Goal: Task Accomplishment & Management: Complete application form

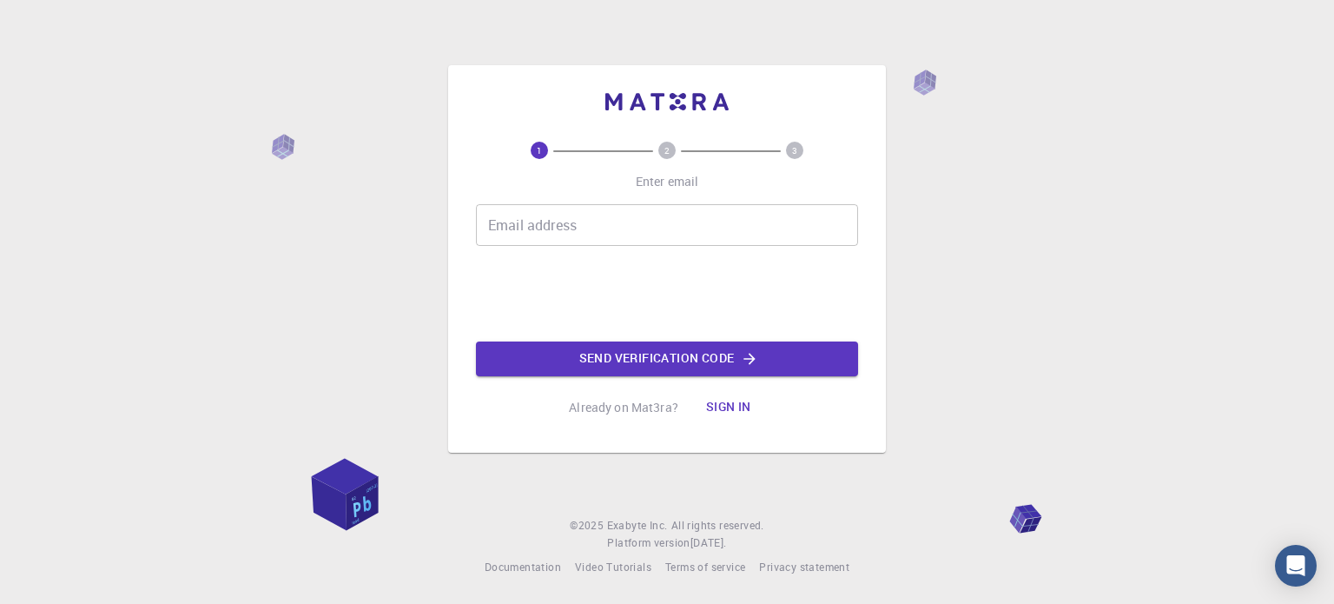
click at [542, 235] on input "Email address" at bounding box center [667, 225] width 382 height 42
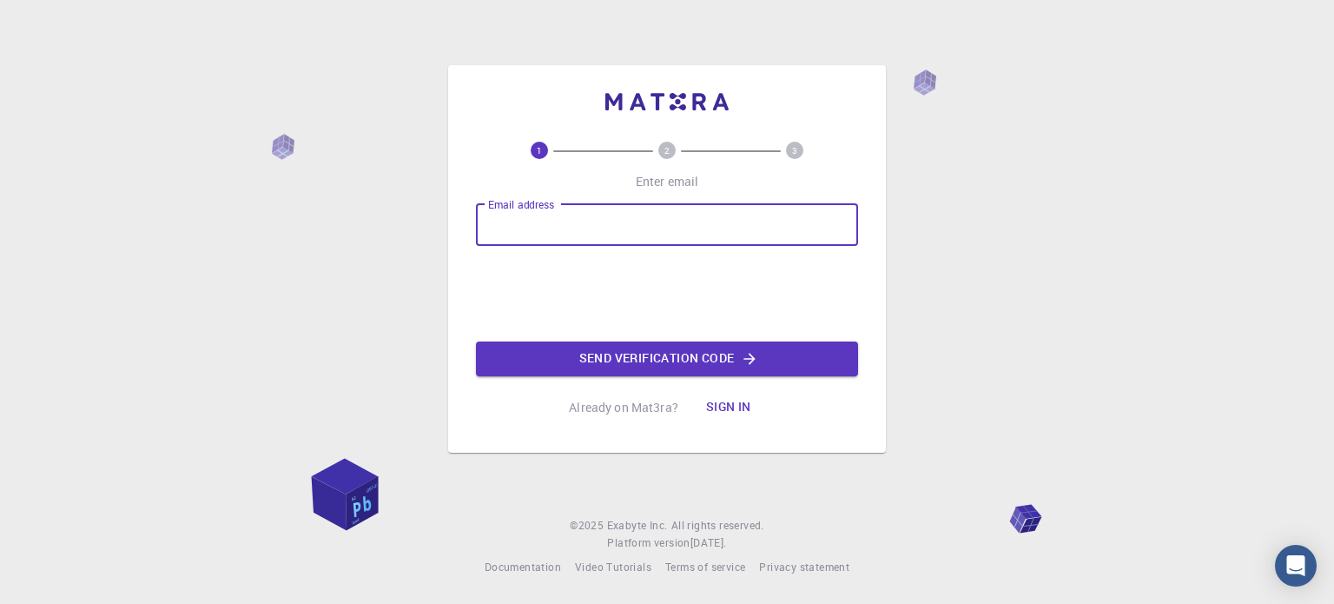
type input "[EMAIL_ADDRESS][DOMAIN_NAME]"
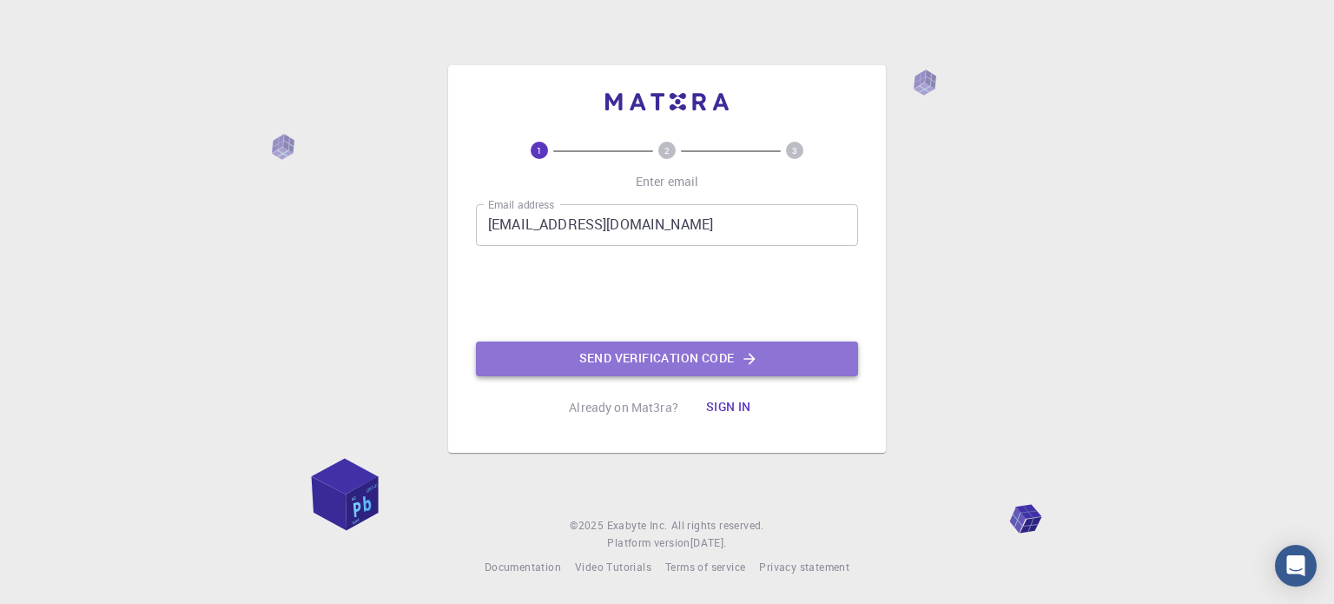
click at [611, 368] on button "Send verification code" at bounding box center [667, 358] width 382 height 35
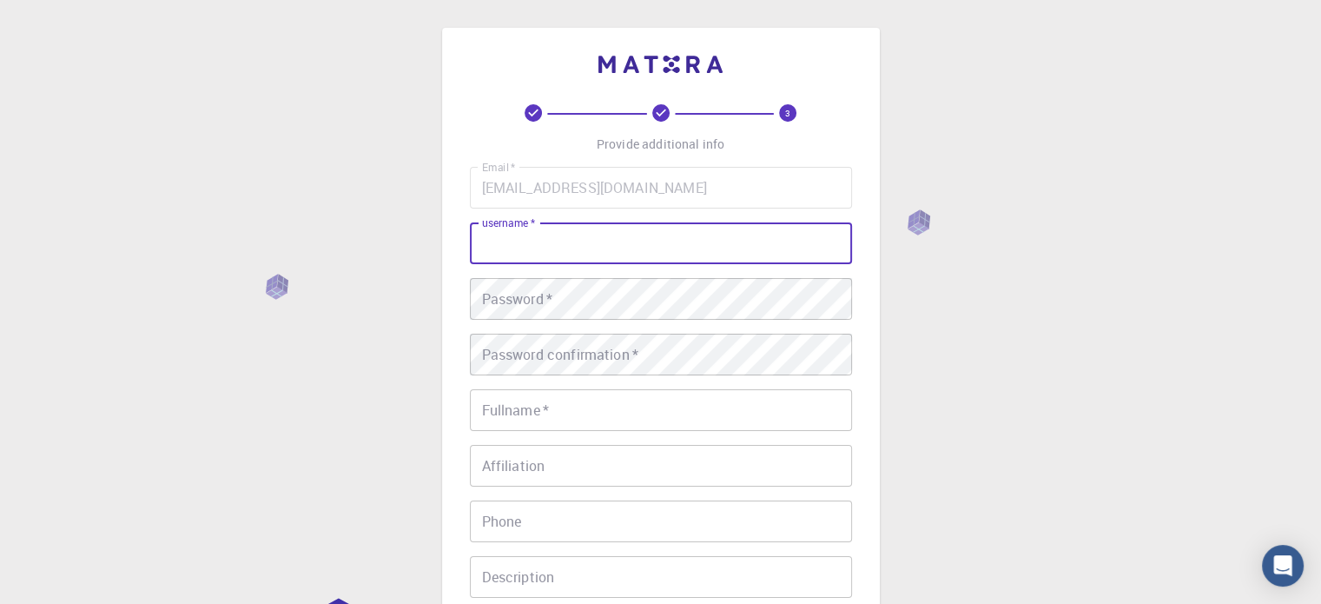
click at [539, 246] on input "username   *" at bounding box center [661, 243] width 382 height 42
type input "d"
type input "Chagee"
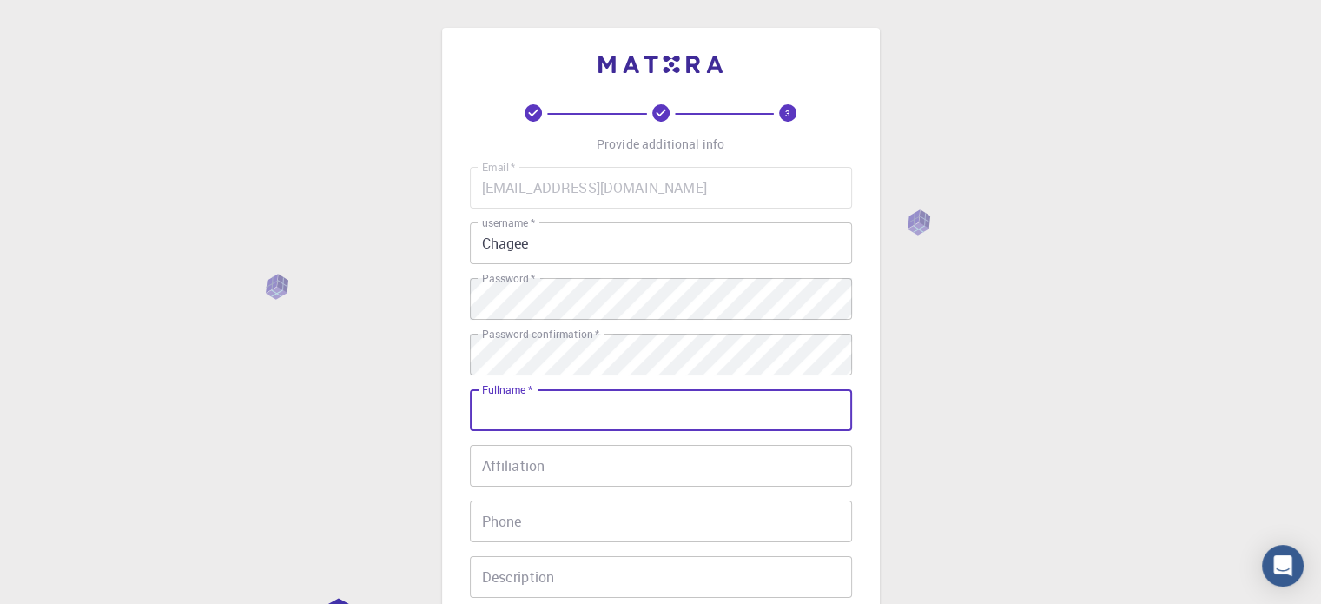
click at [561, 413] on input "Fullname   *" at bounding box center [661, 410] width 382 height 42
type input "Chagee"
click at [560, 468] on input "Affiliation" at bounding box center [661, 466] width 382 height 42
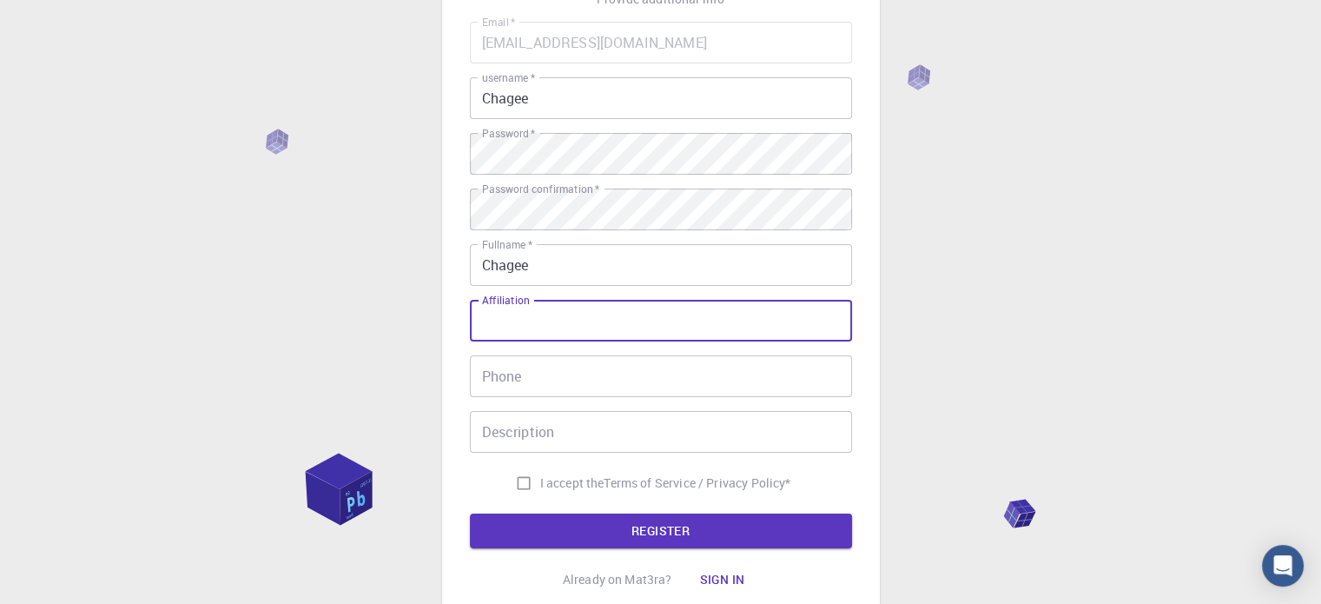
scroll to position [146, 0]
type input "Chagee"
click at [515, 391] on input "Phone" at bounding box center [661, 375] width 382 height 42
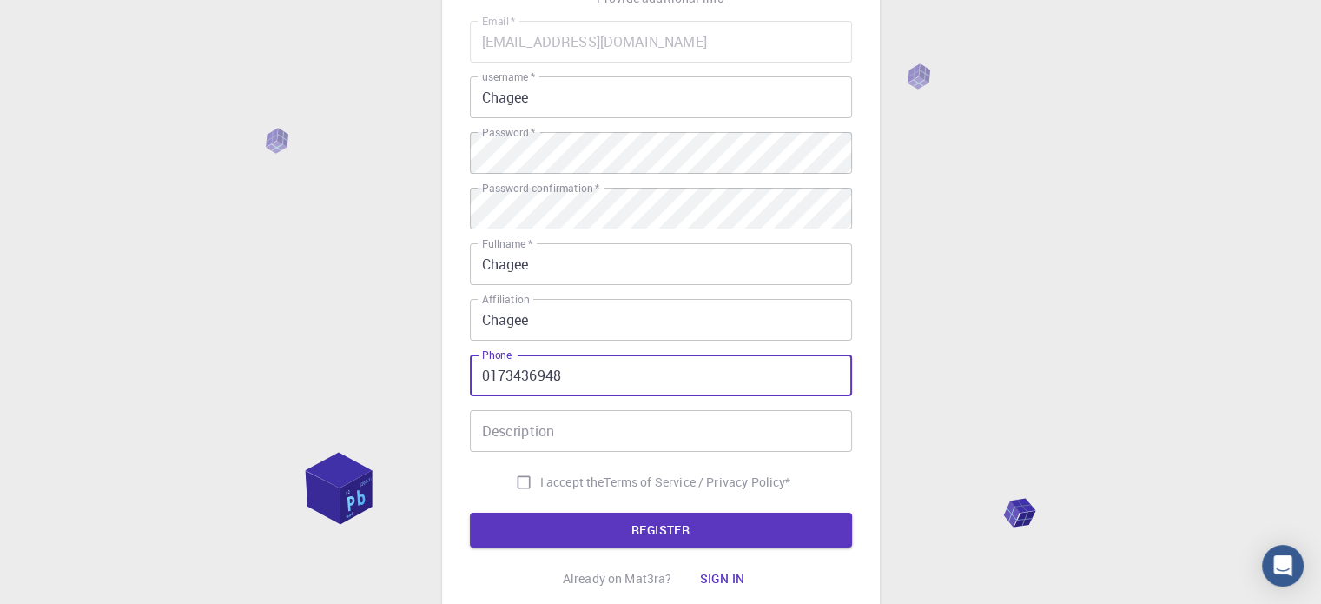
type input "0173436948"
click at [539, 446] on input "Description" at bounding box center [661, 431] width 382 height 42
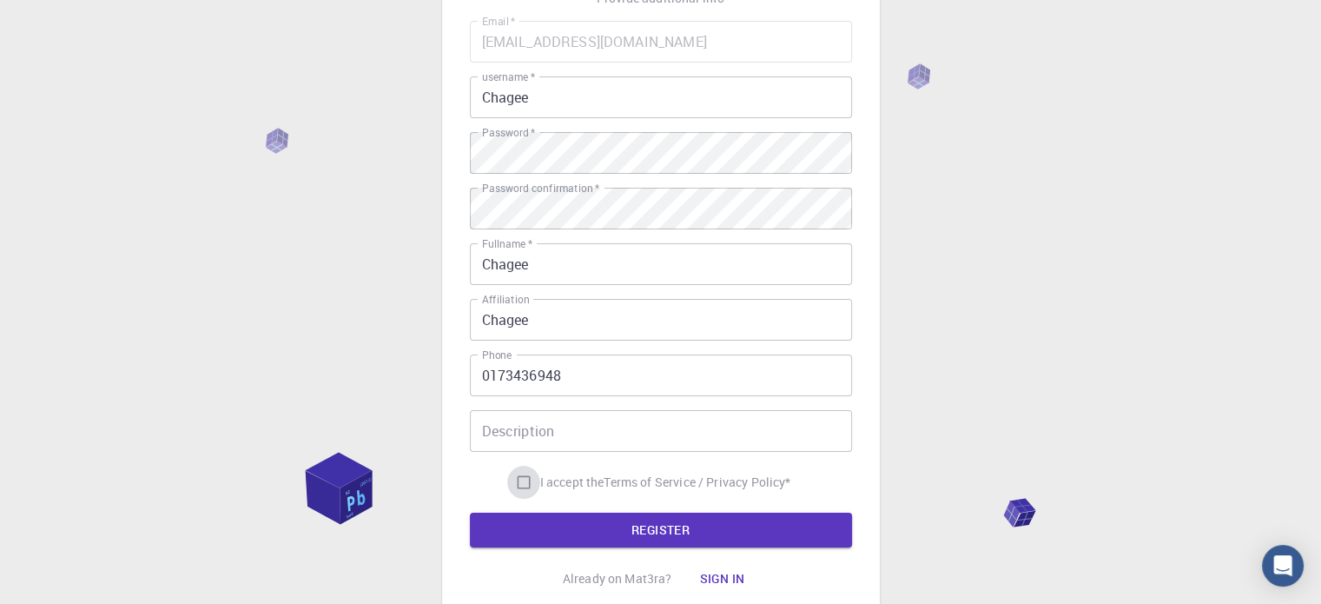
click at [525, 487] on input "I accept the Terms of Service / Privacy Policy *" at bounding box center [523, 482] width 33 height 33
checkbox input "true"
click at [564, 530] on button "REGISTER" at bounding box center [661, 529] width 382 height 35
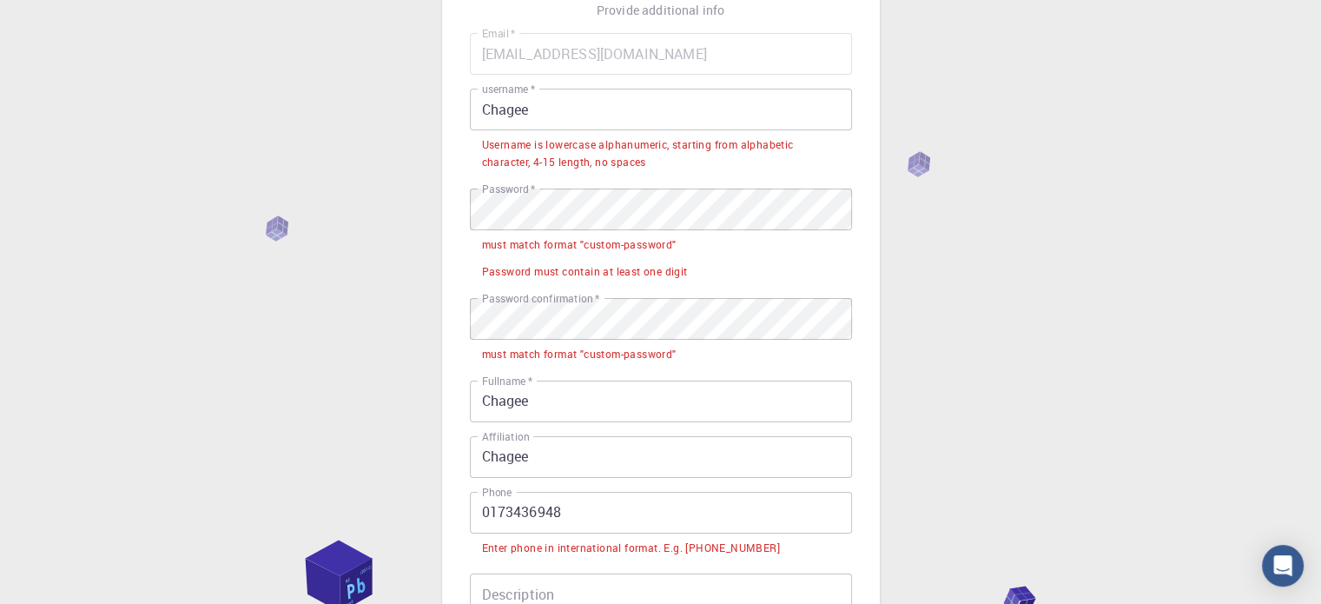
scroll to position [132, 0]
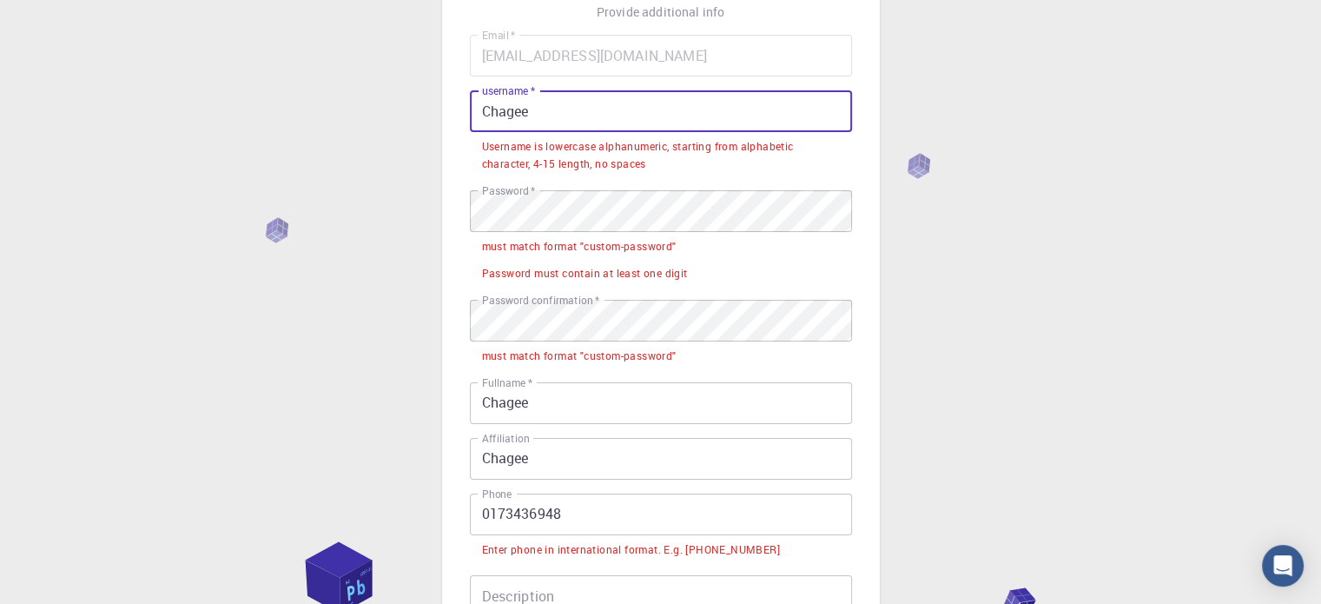
click at [558, 112] on input "Chagee" at bounding box center [661, 111] width 382 height 42
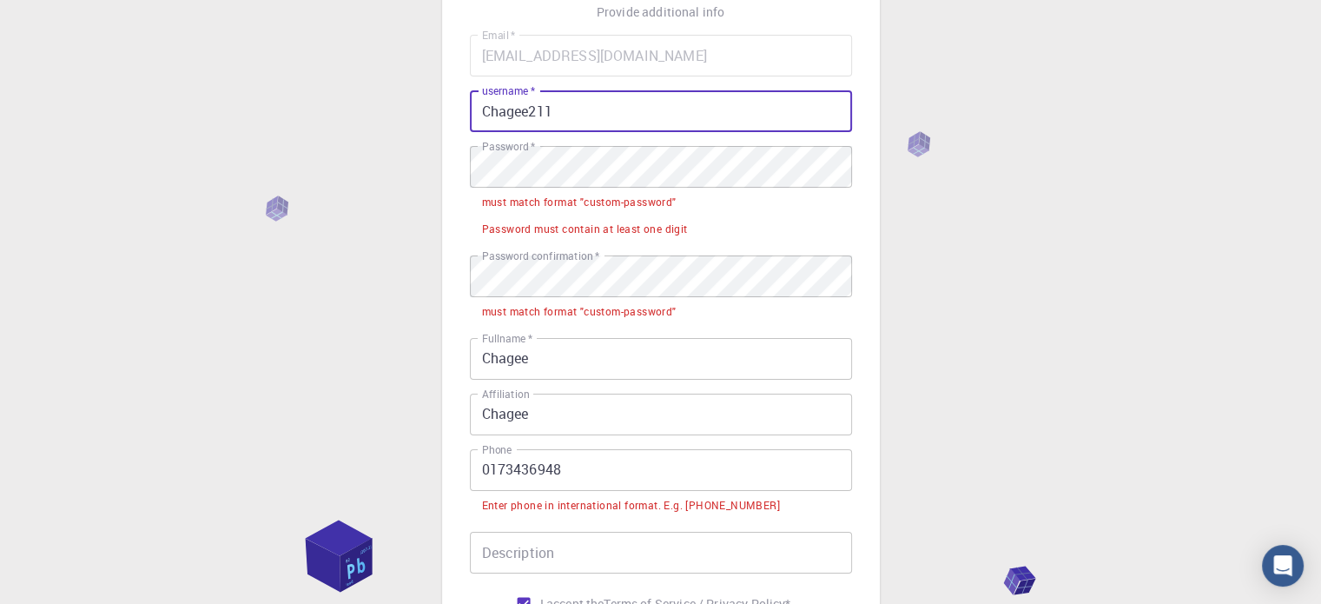
type input "Chagee211"
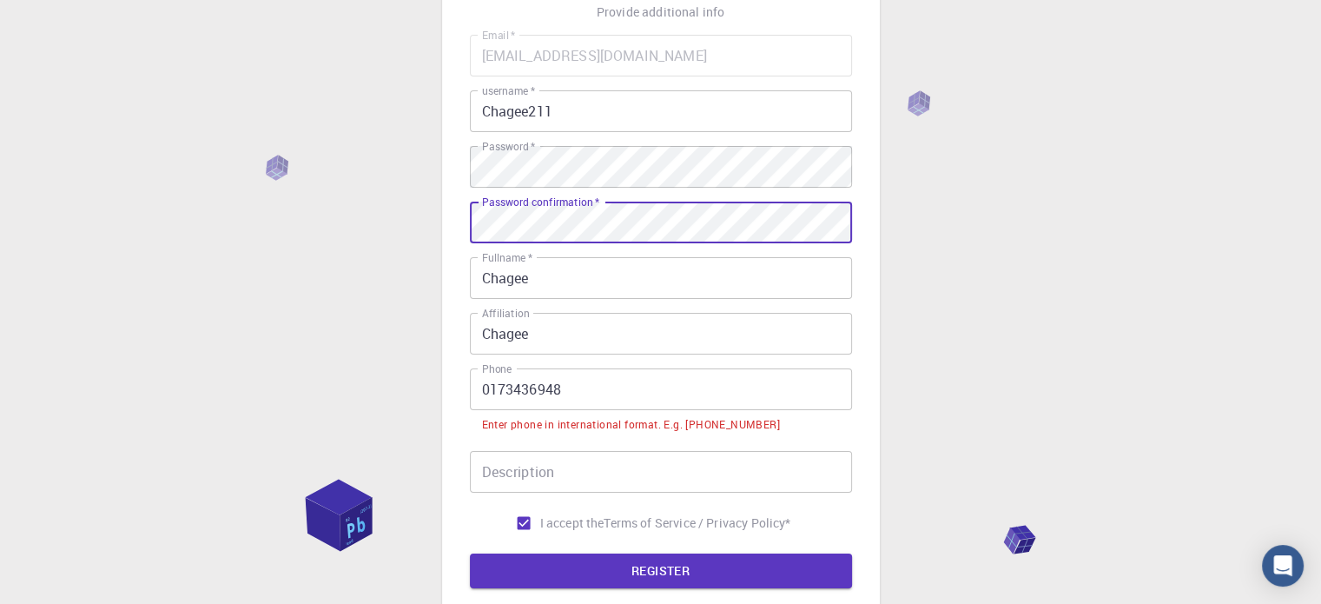
click at [484, 392] on input "0173436948" at bounding box center [661, 389] width 382 height 42
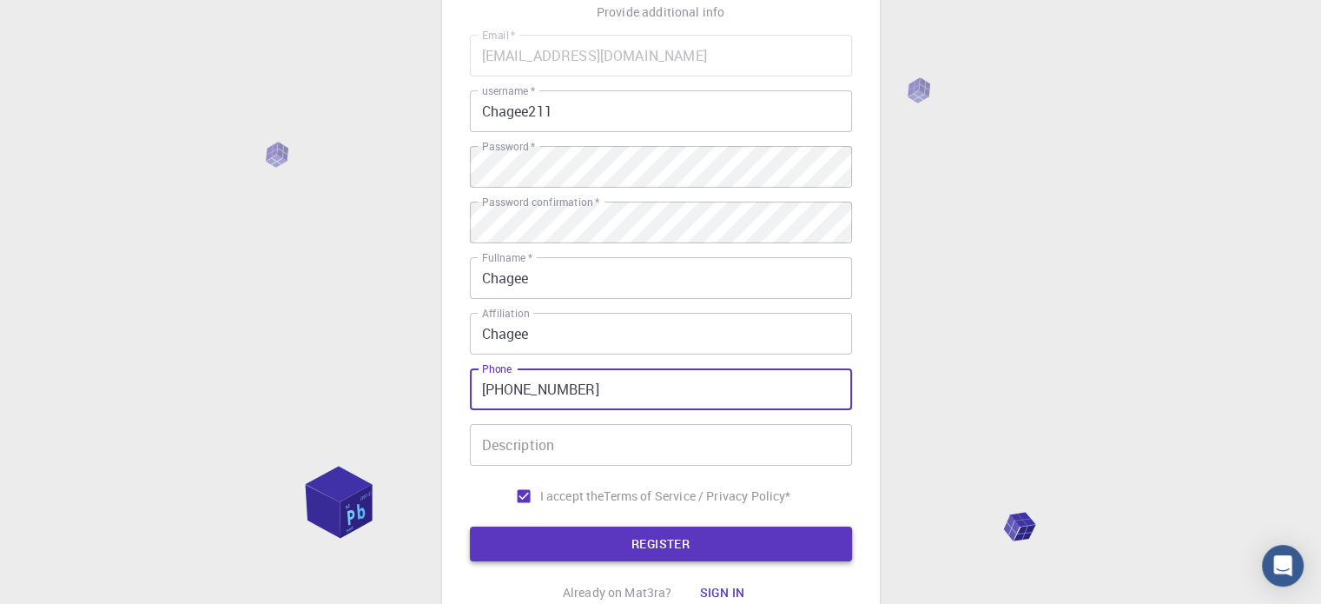
type input "[PHONE_NUMBER]"
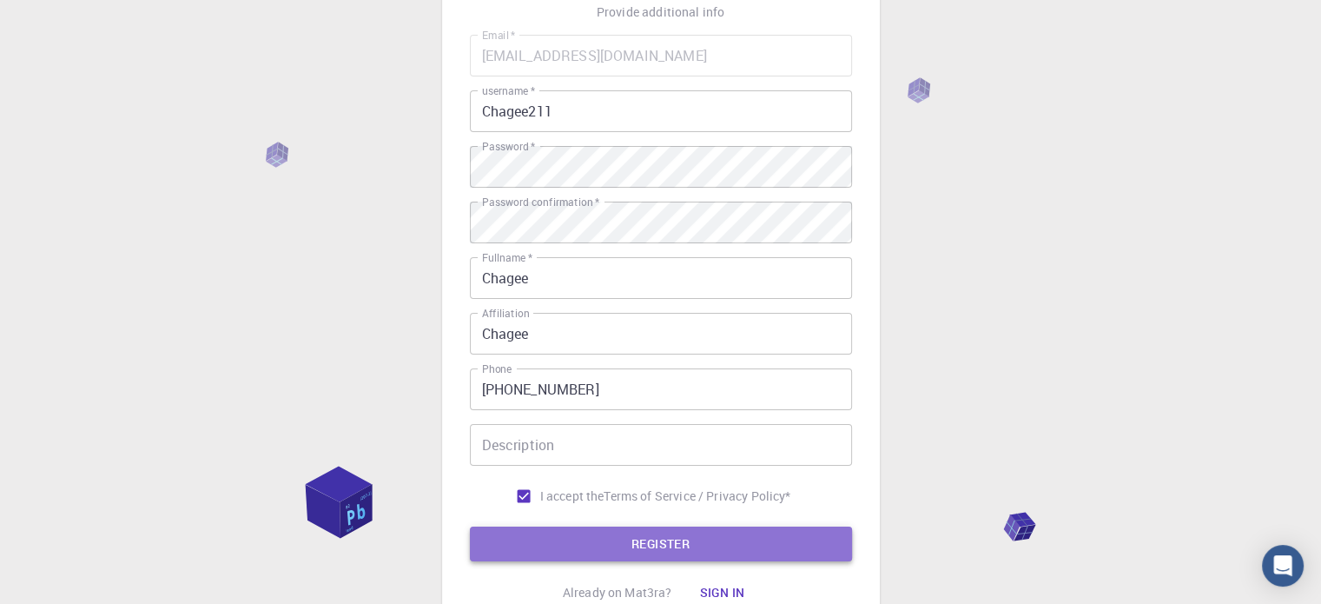
click at [585, 540] on button "REGISTER" at bounding box center [661, 543] width 382 height 35
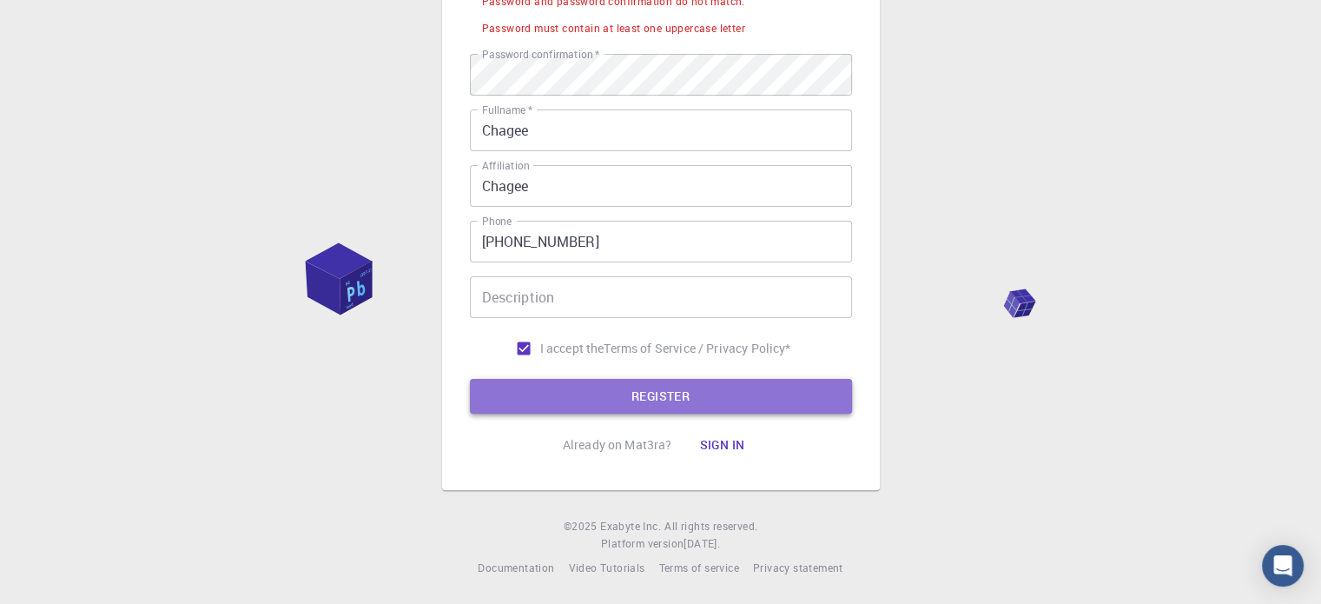
click at [561, 399] on button "REGISTER" at bounding box center [661, 396] width 382 height 35
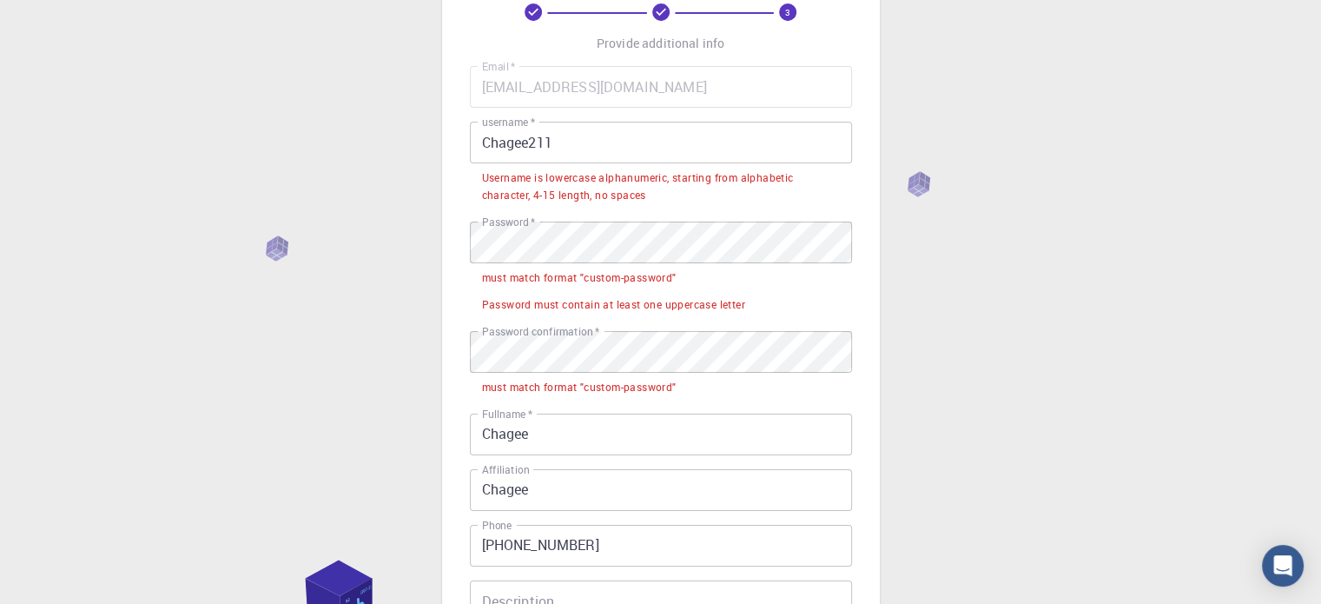
scroll to position [89, 0]
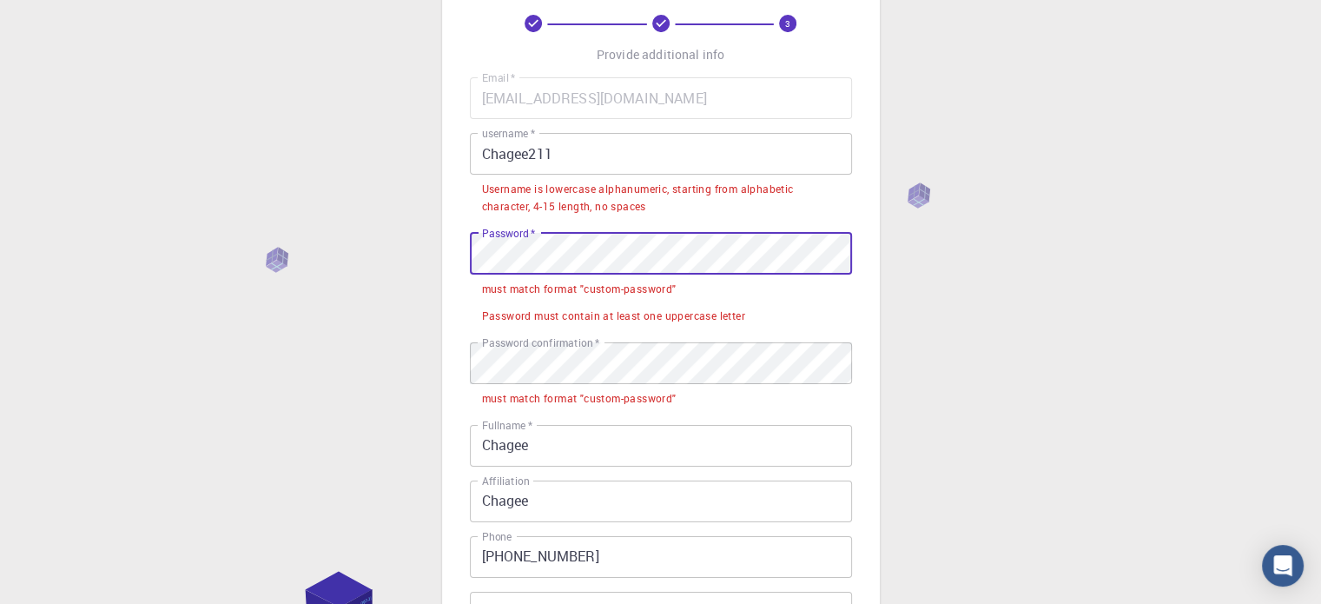
click at [455, 247] on div "3 Provide additional info Email   * [EMAIL_ADDRESS][DOMAIN_NAME] Email   * user…" at bounding box center [661, 371] width 438 height 867
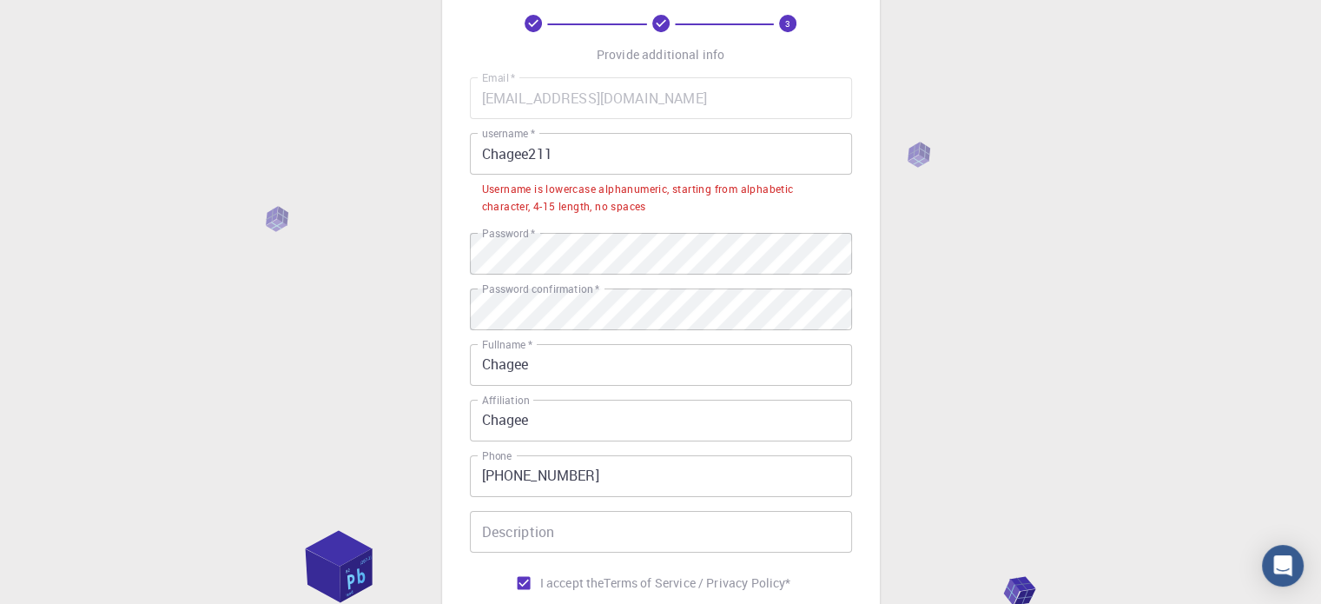
click at [582, 289] on label "Password confirmation   *" at bounding box center [540, 288] width 117 height 15
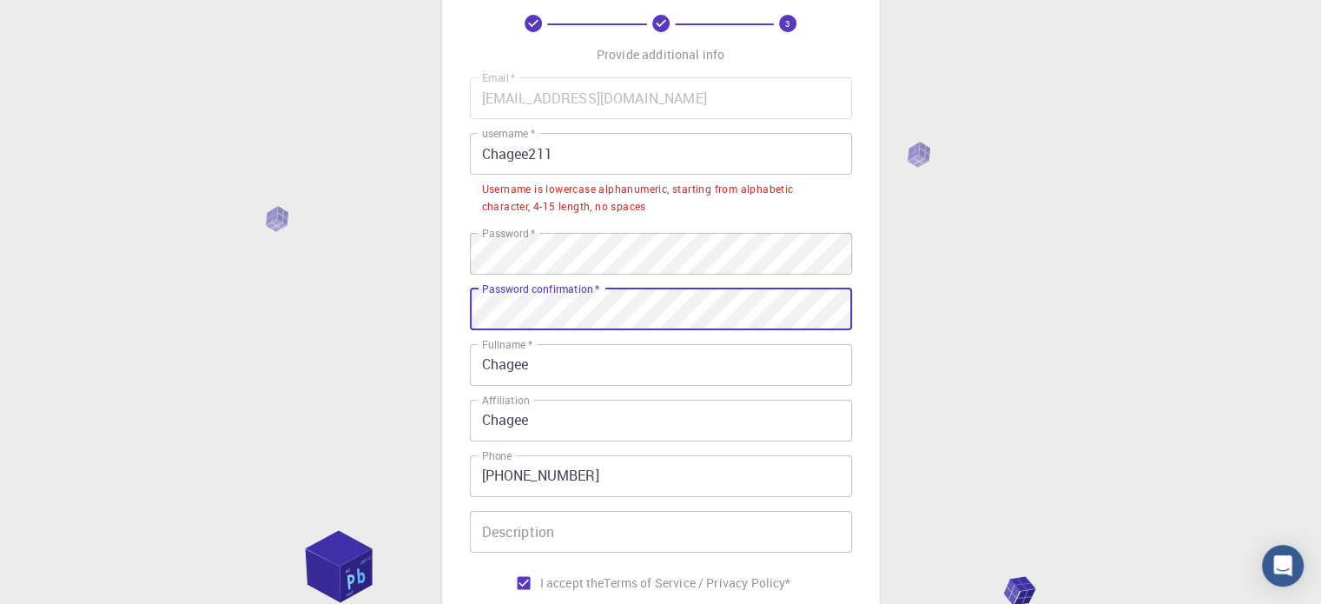
scroll to position [324, 0]
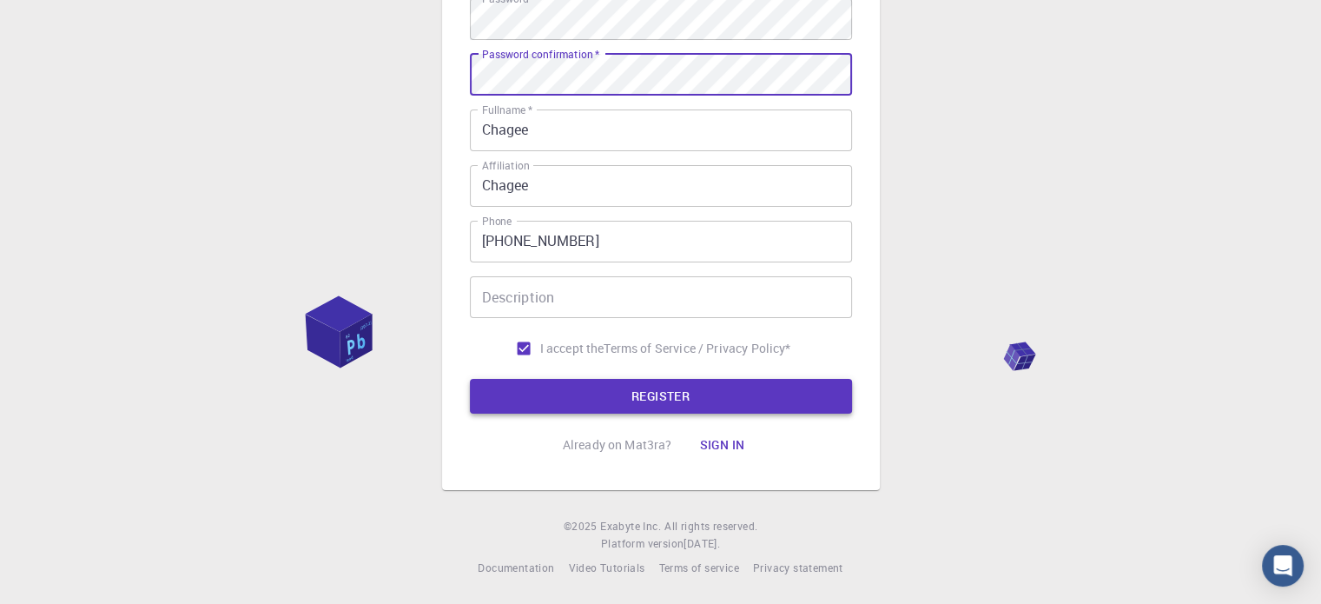
click at [618, 400] on button "REGISTER" at bounding box center [661, 396] width 382 height 35
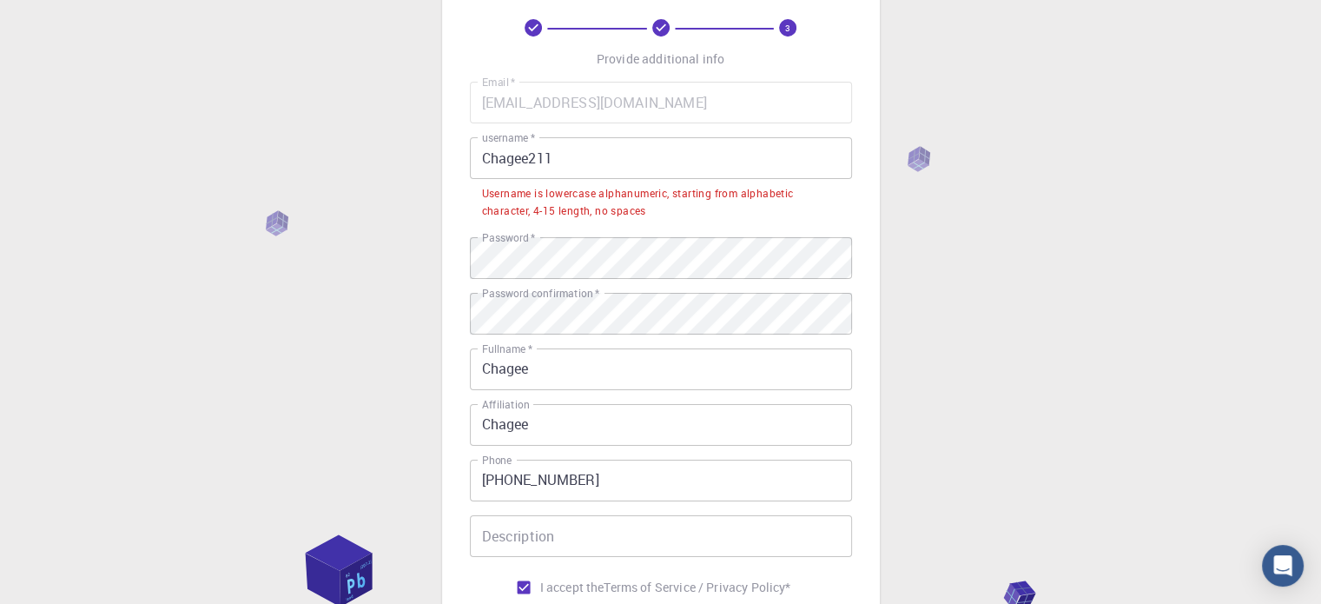
scroll to position [87, 0]
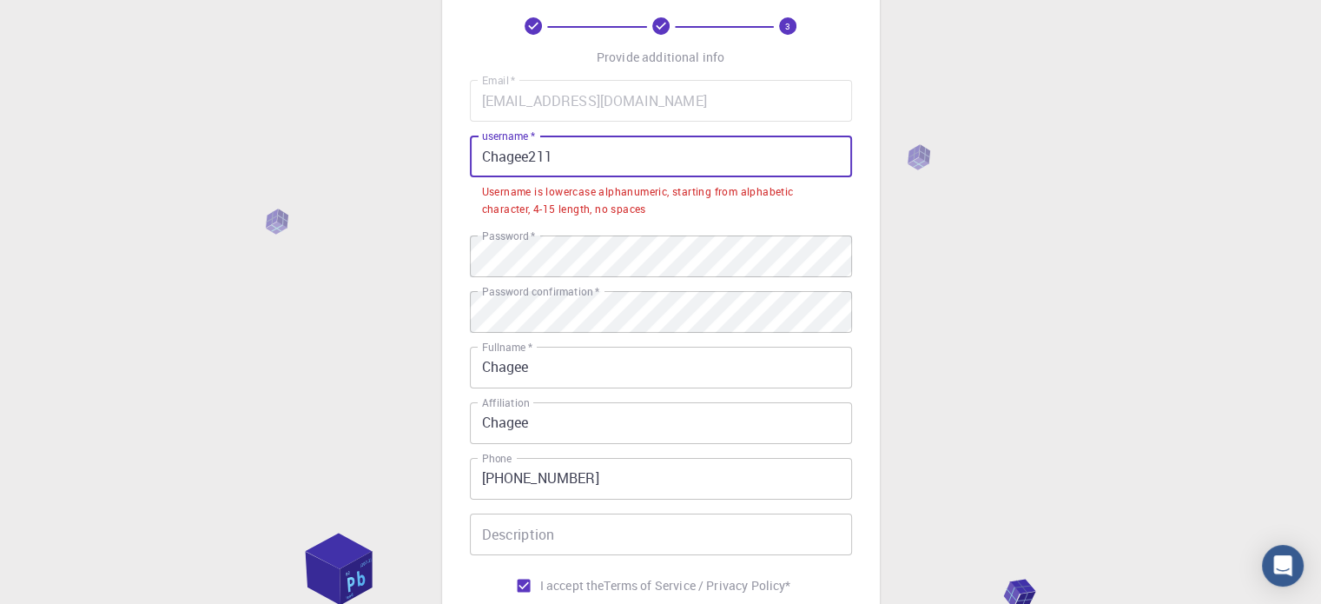
click at [590, 160] on input "Chagee211" at bounding box center [661, 156] width 382 height 42
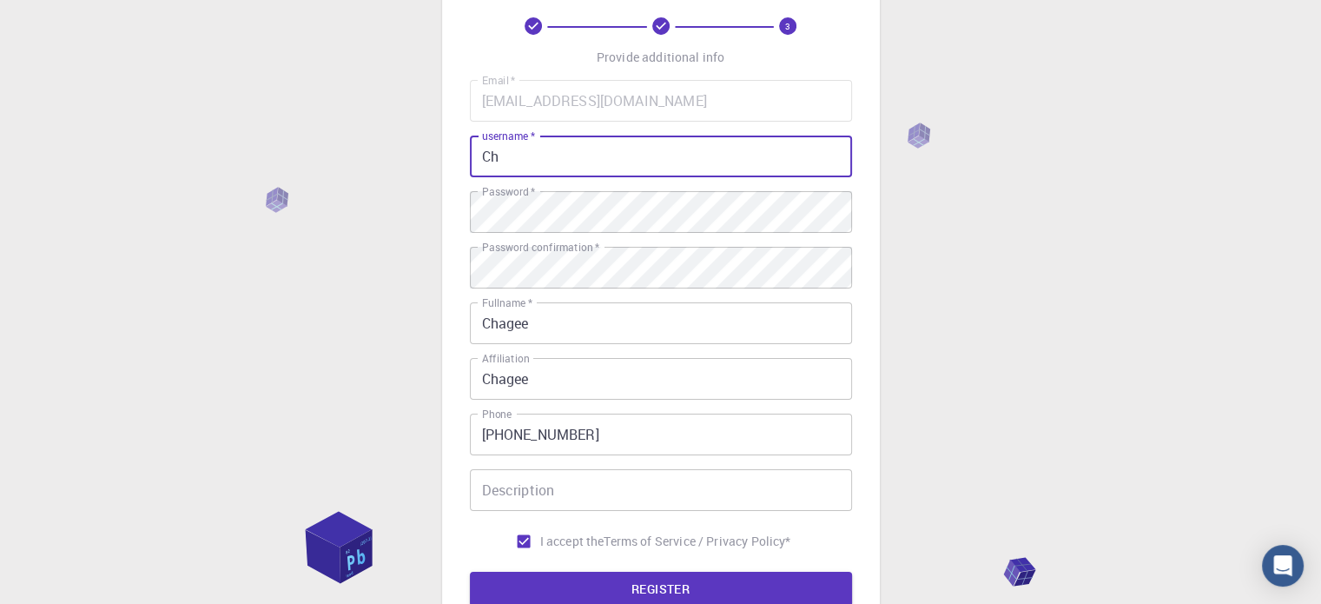
type input "C"
click at [470, 572] on button "REGISTER" at bounding box center [661, 589] width 382 height 35
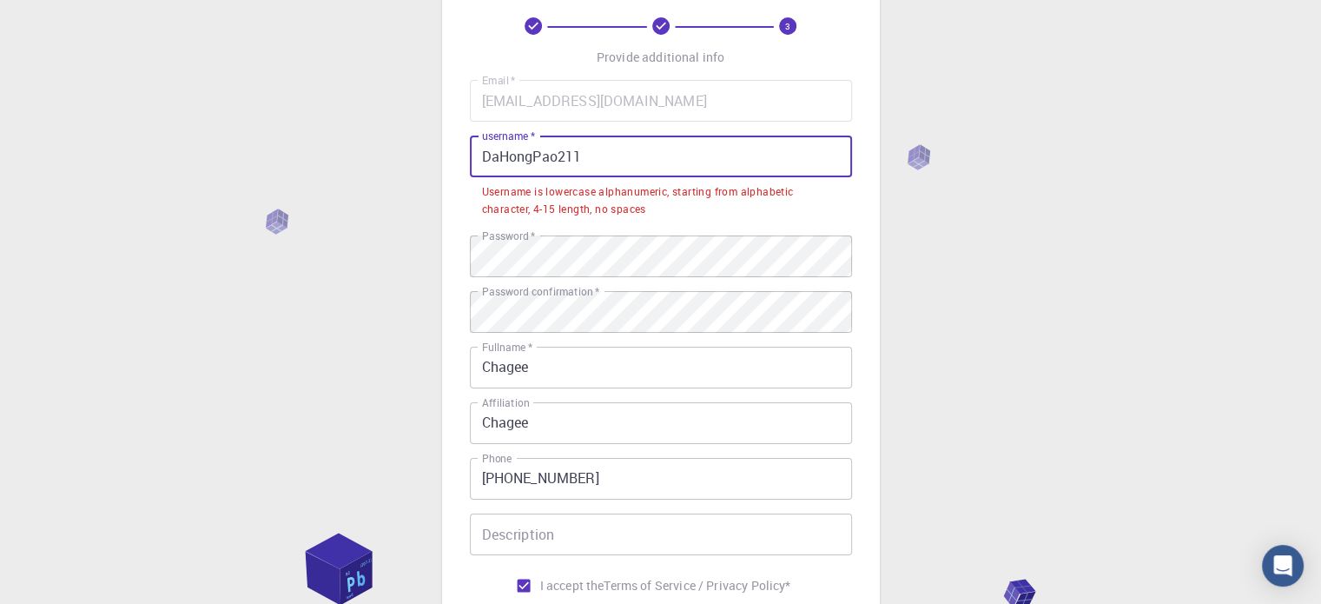
drag, startPoint x: 590, startPoint y: 160, endPoint x: 453, endPoint y: 184, distance: 138.5
click at [453, 184] on div "3 Provide additional info Email   * [EMAIL_ADDRESS][DOMAIN_NAME] Email   * user…" at bounding box center [661, 334] width 438 height 786
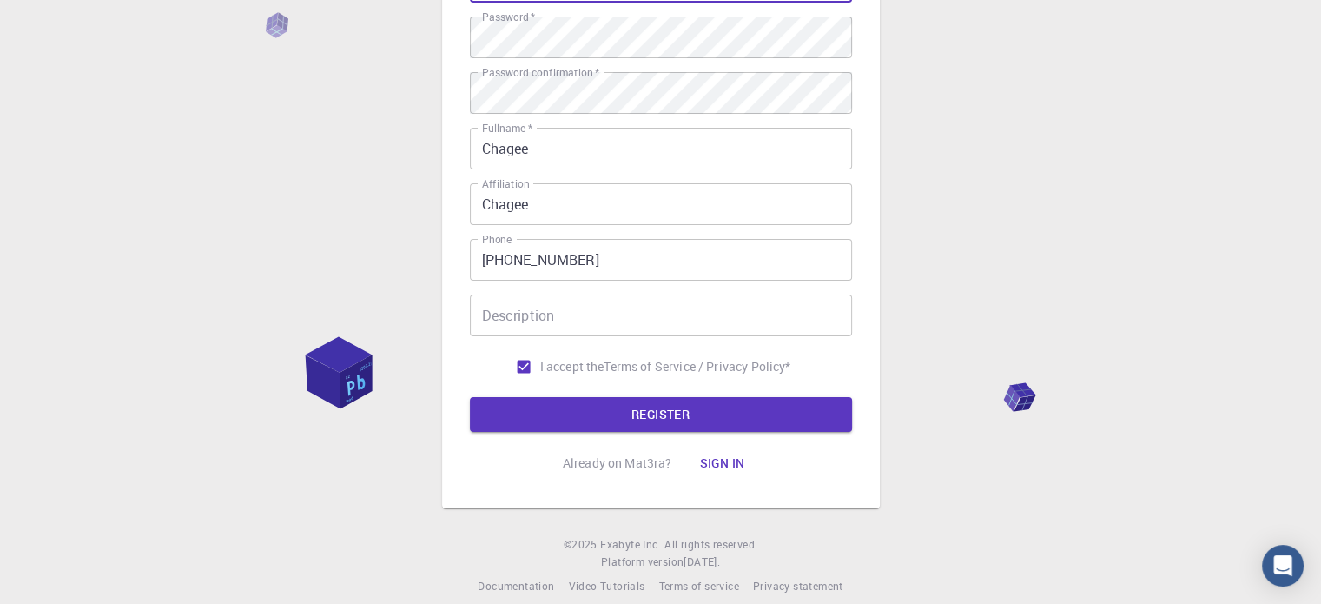
scroll to position [280, 0]
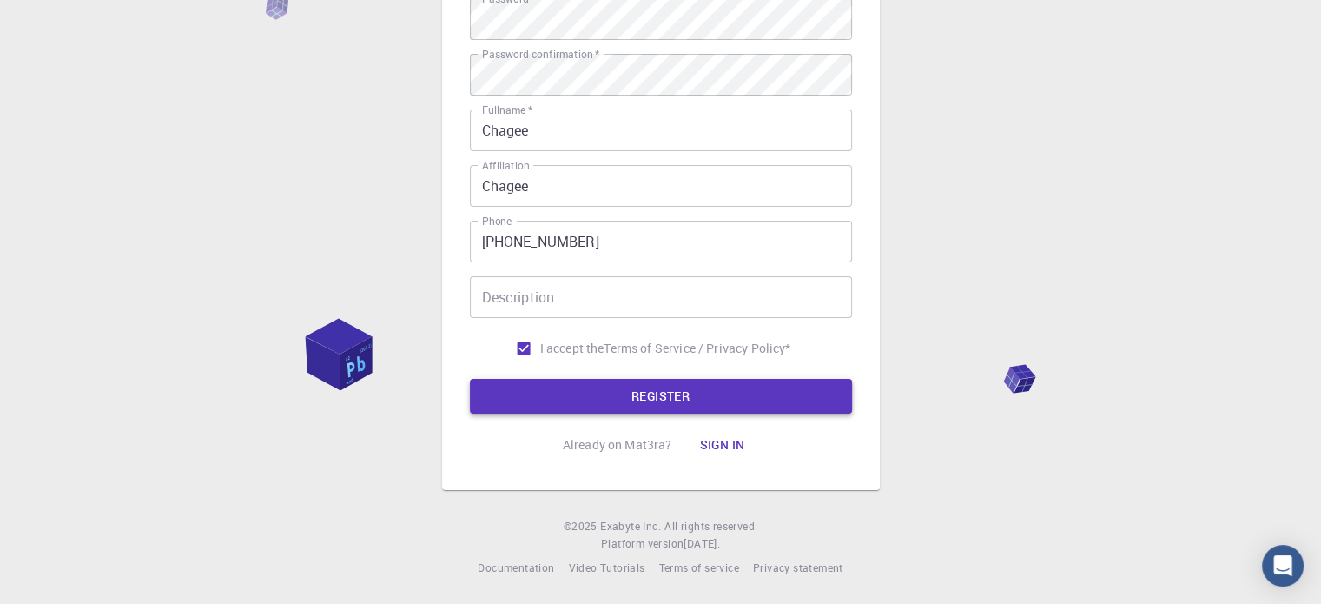
type input "dahongpao211"
click at [605, 391] on button "REGISTER" at bounding box center [661, 396] width 382 height 35
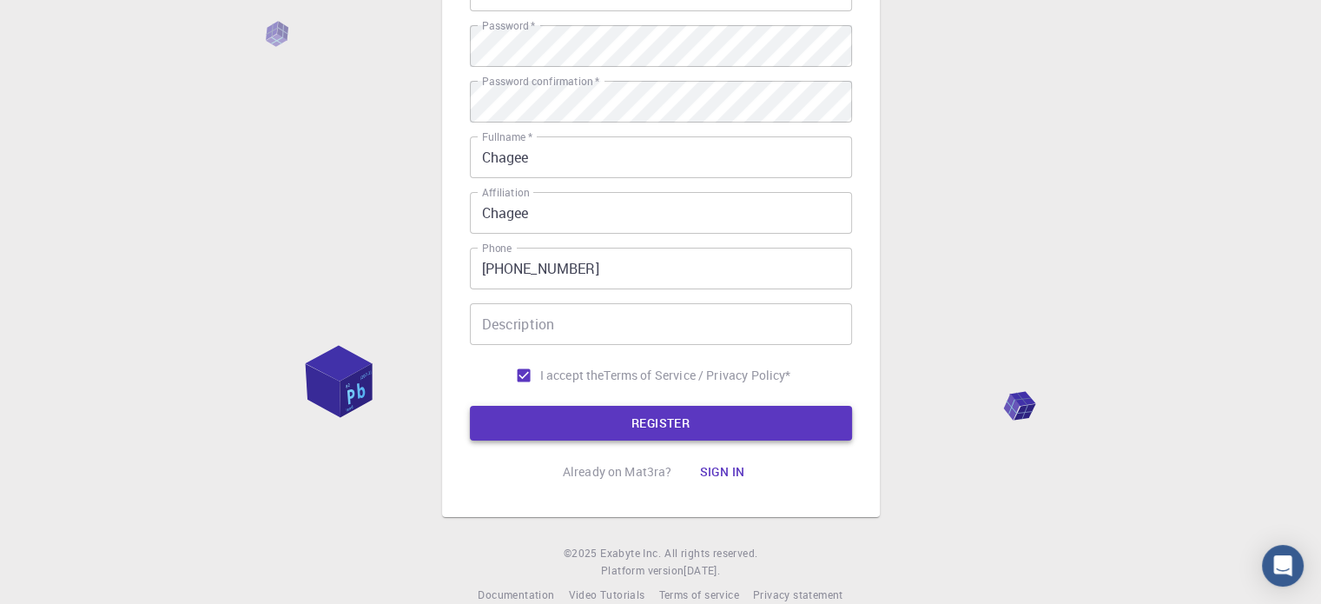
scroll to position [255, 0]
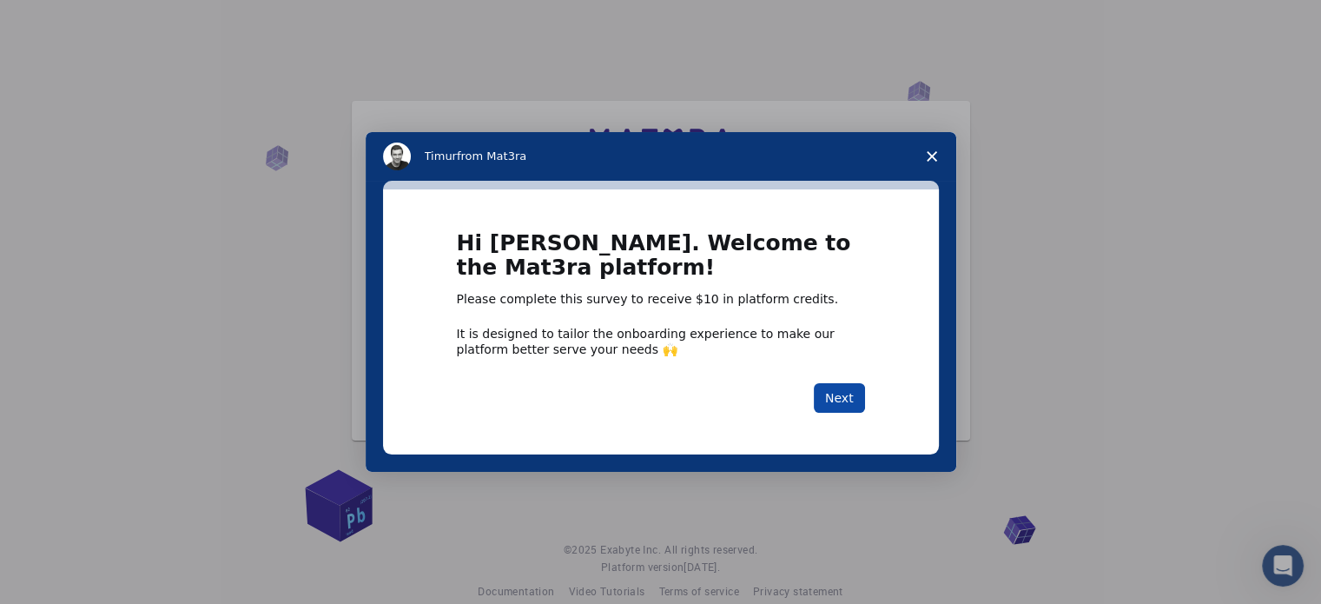
click at [831, 397] on button "Next" at bounding box center [839, 398] width 51 height 30
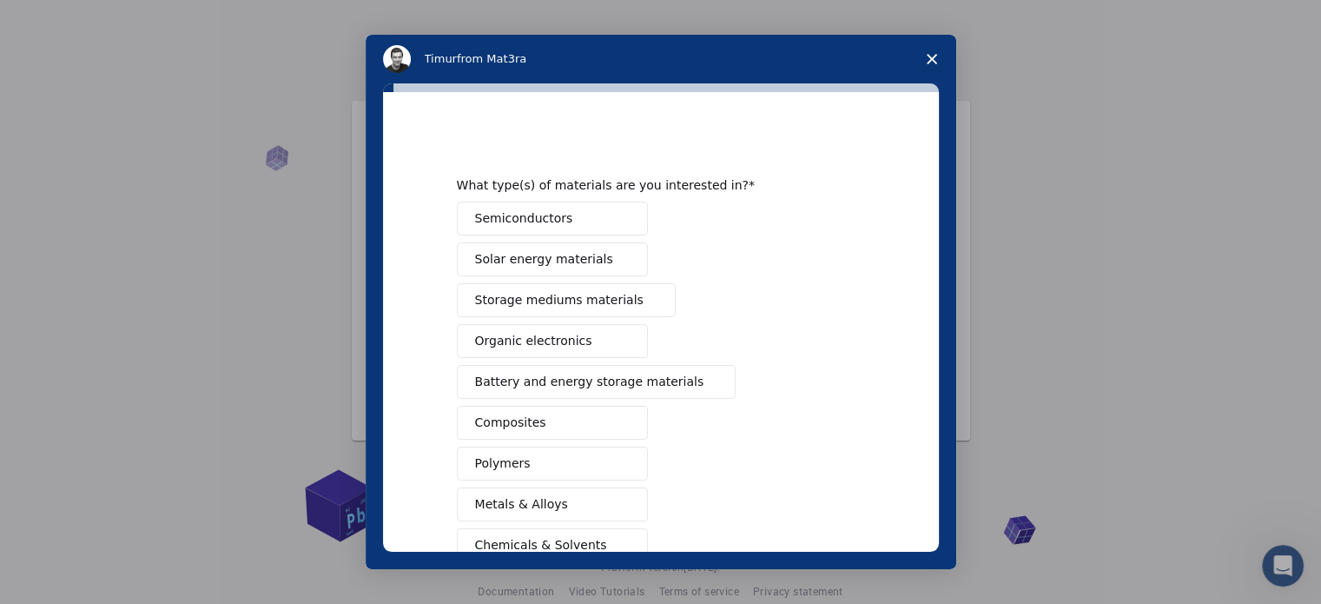
scroll to position [229, 0]
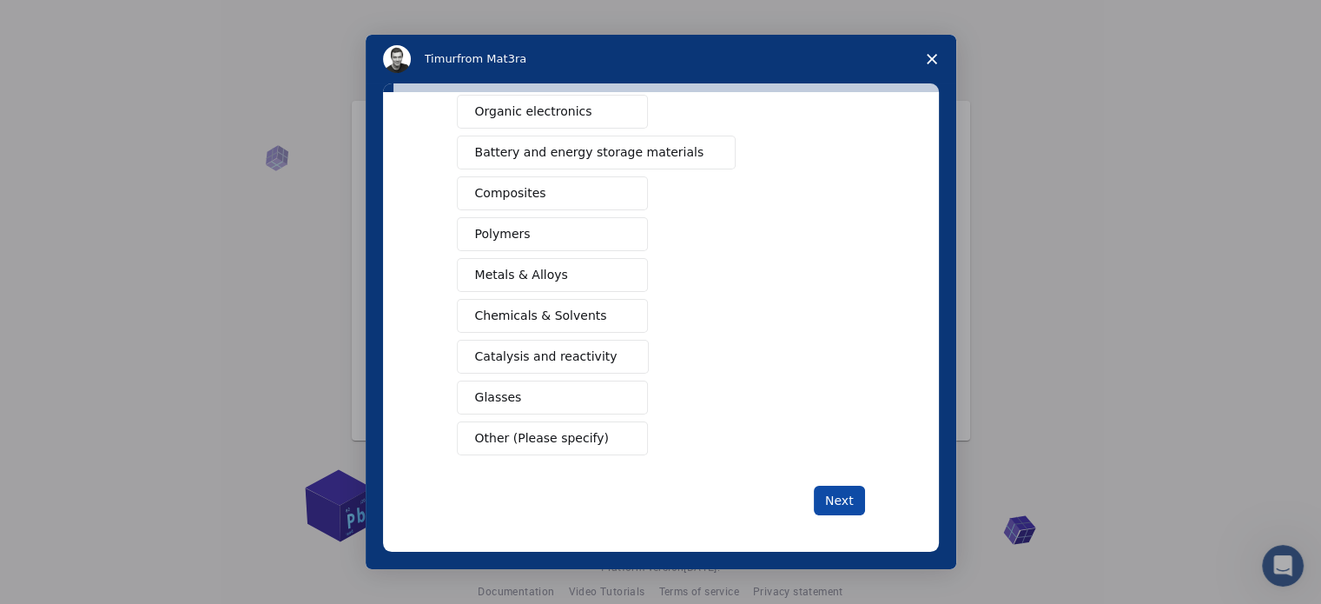
click at [814, 492] on button "Next" at bounding box center [839, 501] width 51 height 30
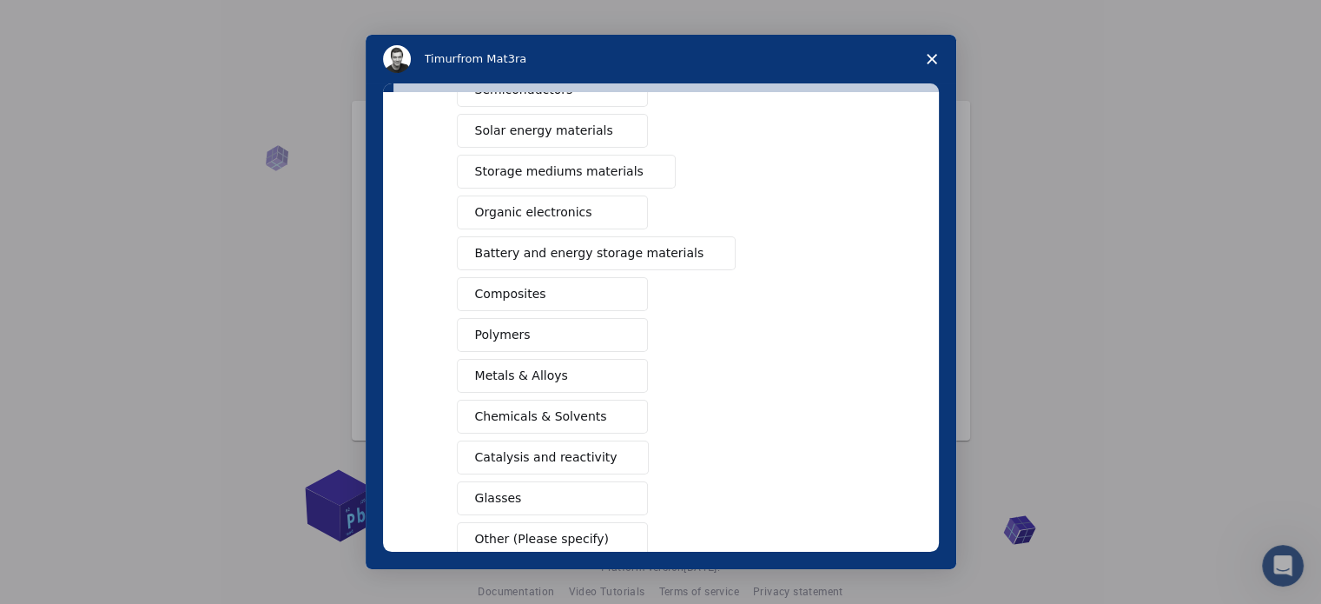
scroll to position [250, 0]
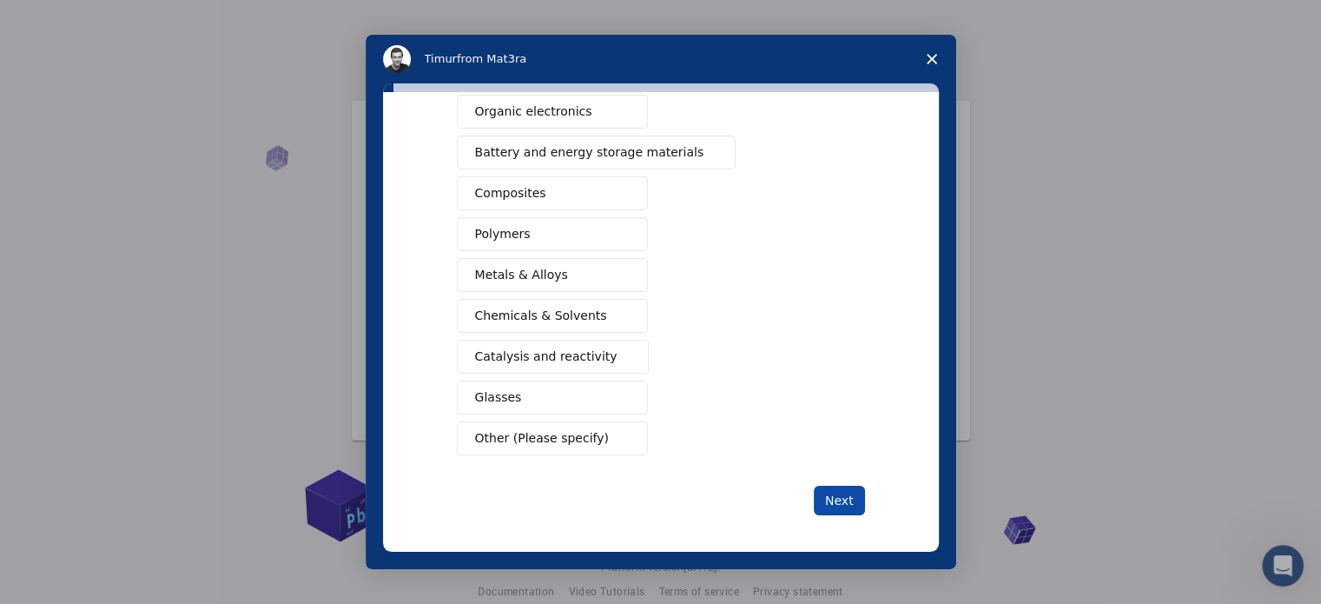
click at [829, 489] on button "Next" at bounding box center [839, 501] width 51 height 30
click at [842, 525] on div "What type(s) of materials are you interested in? This is a required response Se…" at bounding box center [661, 321] width 556 height 459
click at [921, 56] on span "Close survey" at bounding box center [932, 59] width 49 height 49
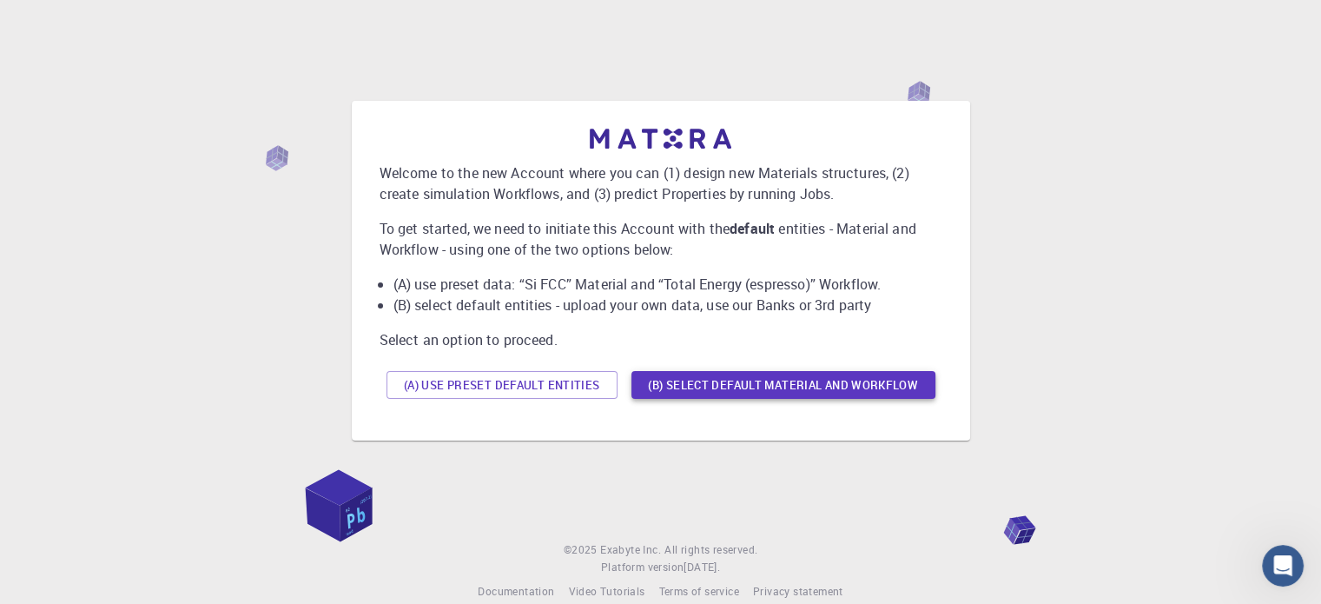
click at [661, 388] on button "(B) Select default material and workflow" at bounding box center [783, 385] width 304 height 28
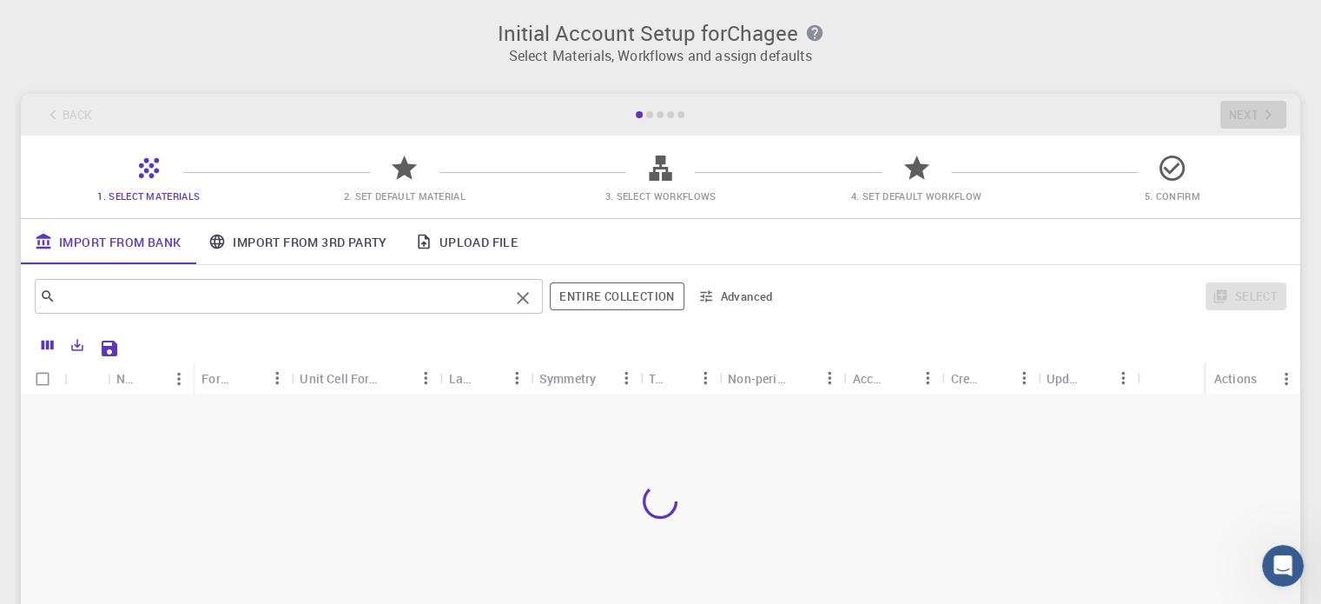
scroll to position [2, 0]
